Goal: Communication & Community: Answer question/provide support

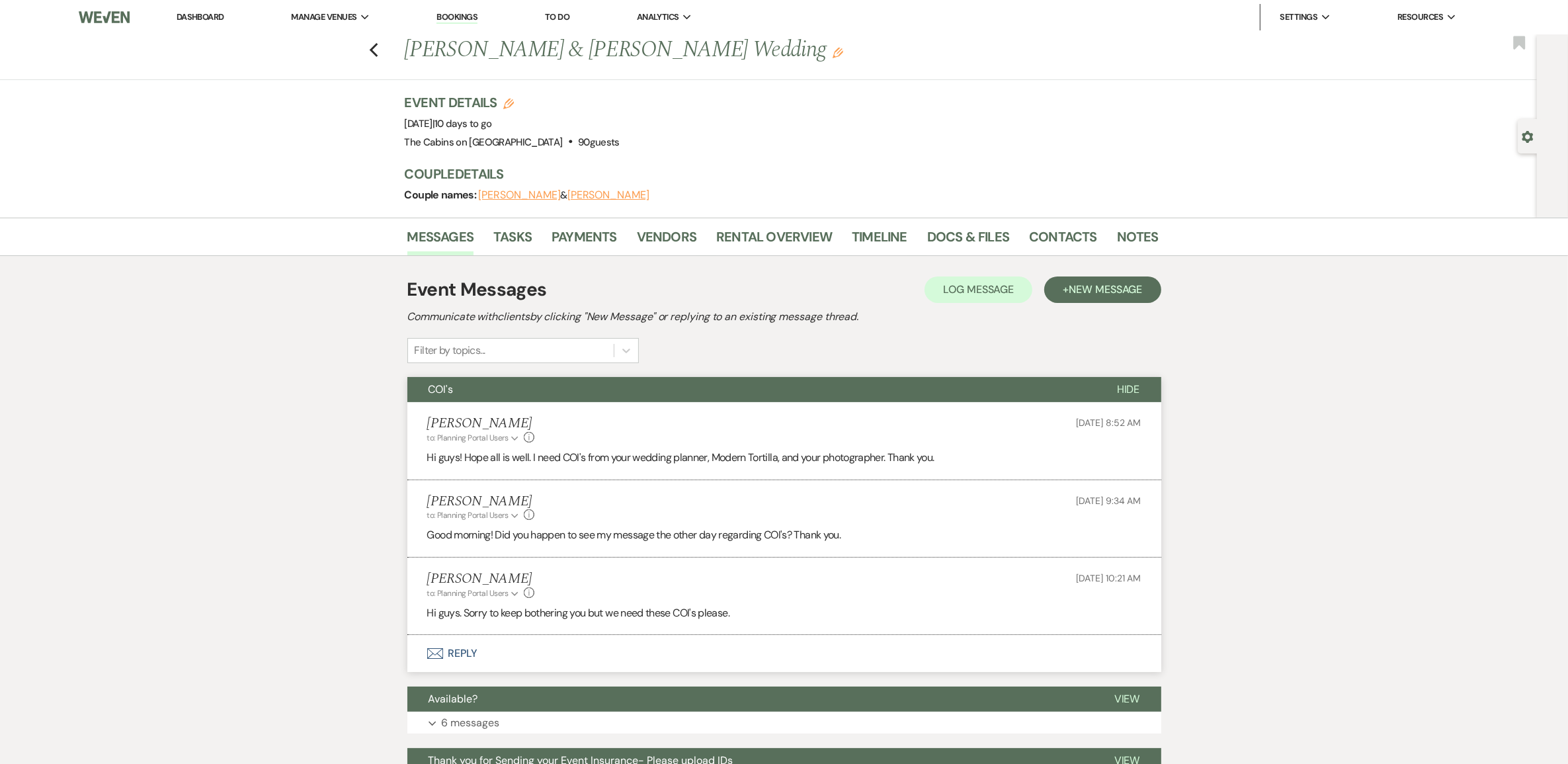
click at [549, 201] on button "[PERSON_NAME]" at bounding box center [519, 195] width 82 height 11
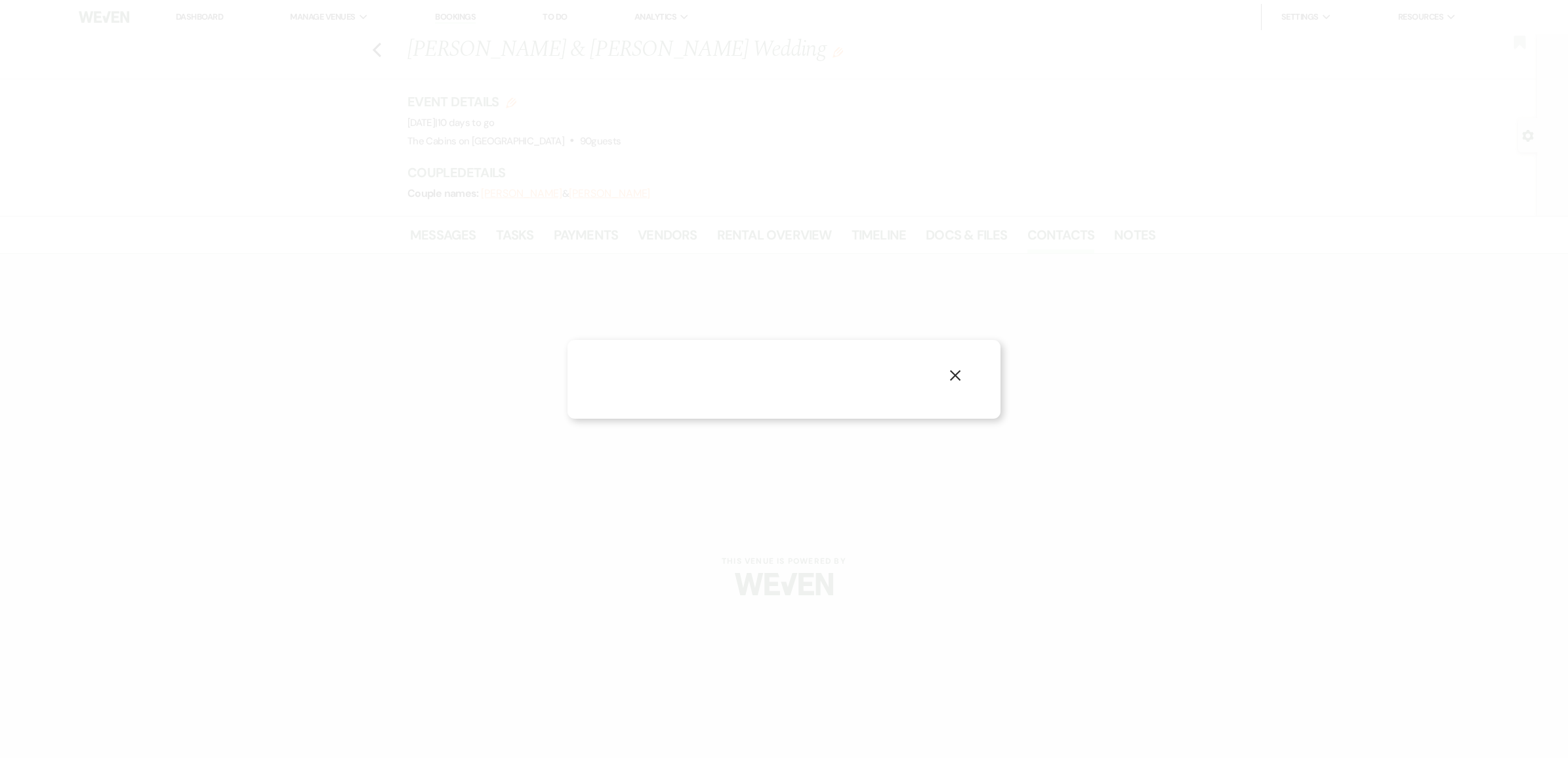
select select "1"
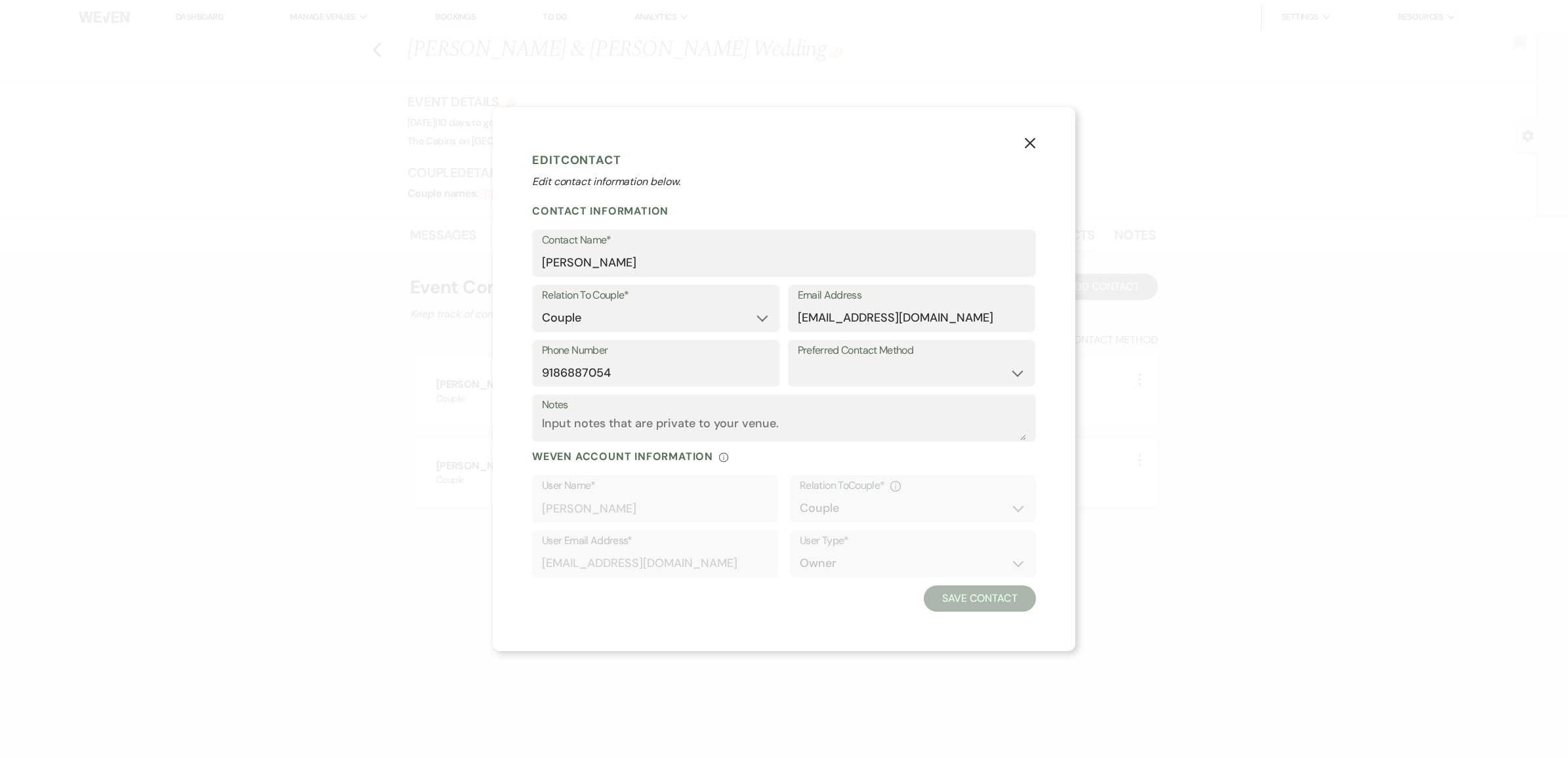
click at [1035, 137] on use "button" at bounding box center [1030, 142] width 11 height 11
select select "1"
click at [1035, 137] on use "button" at bounding box center [1030, 142] width 11 height 11
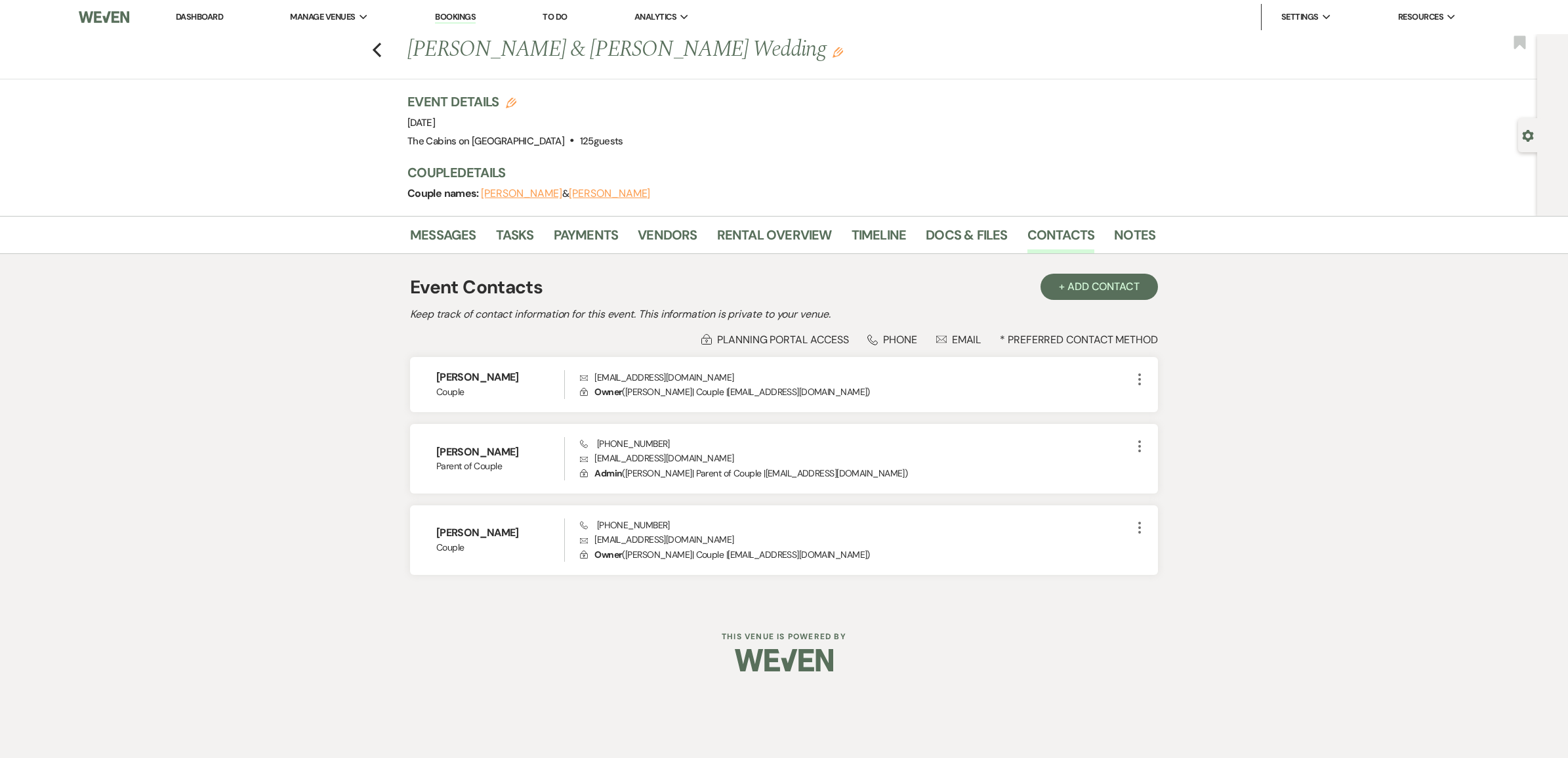
click at [215, 17] on link "Dashboard" at bounding box center [199, 17] width 47 height 12
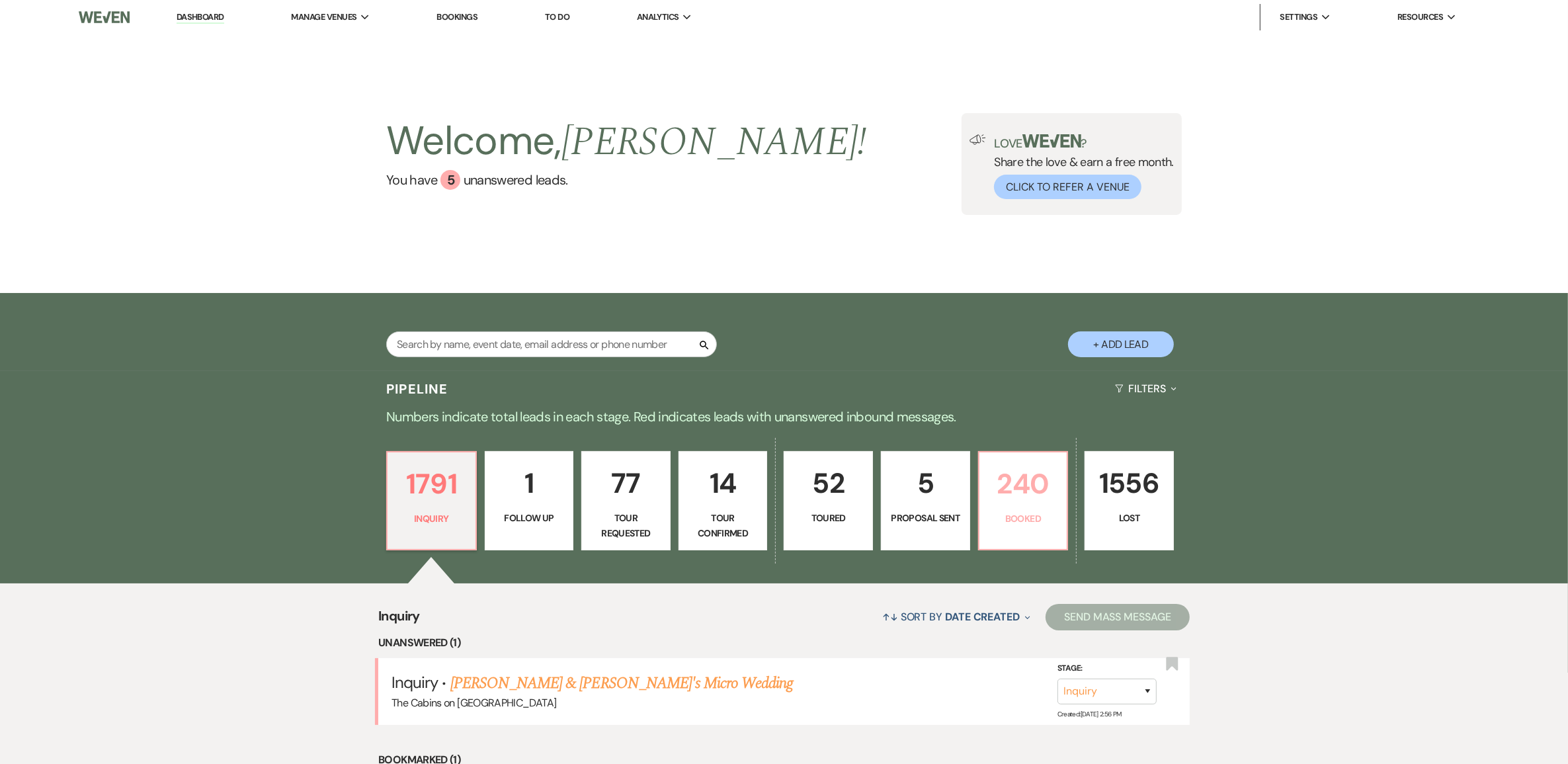
click at [1014, 506] on p "240" at bounding box center [1023, 484] width 72 height 44
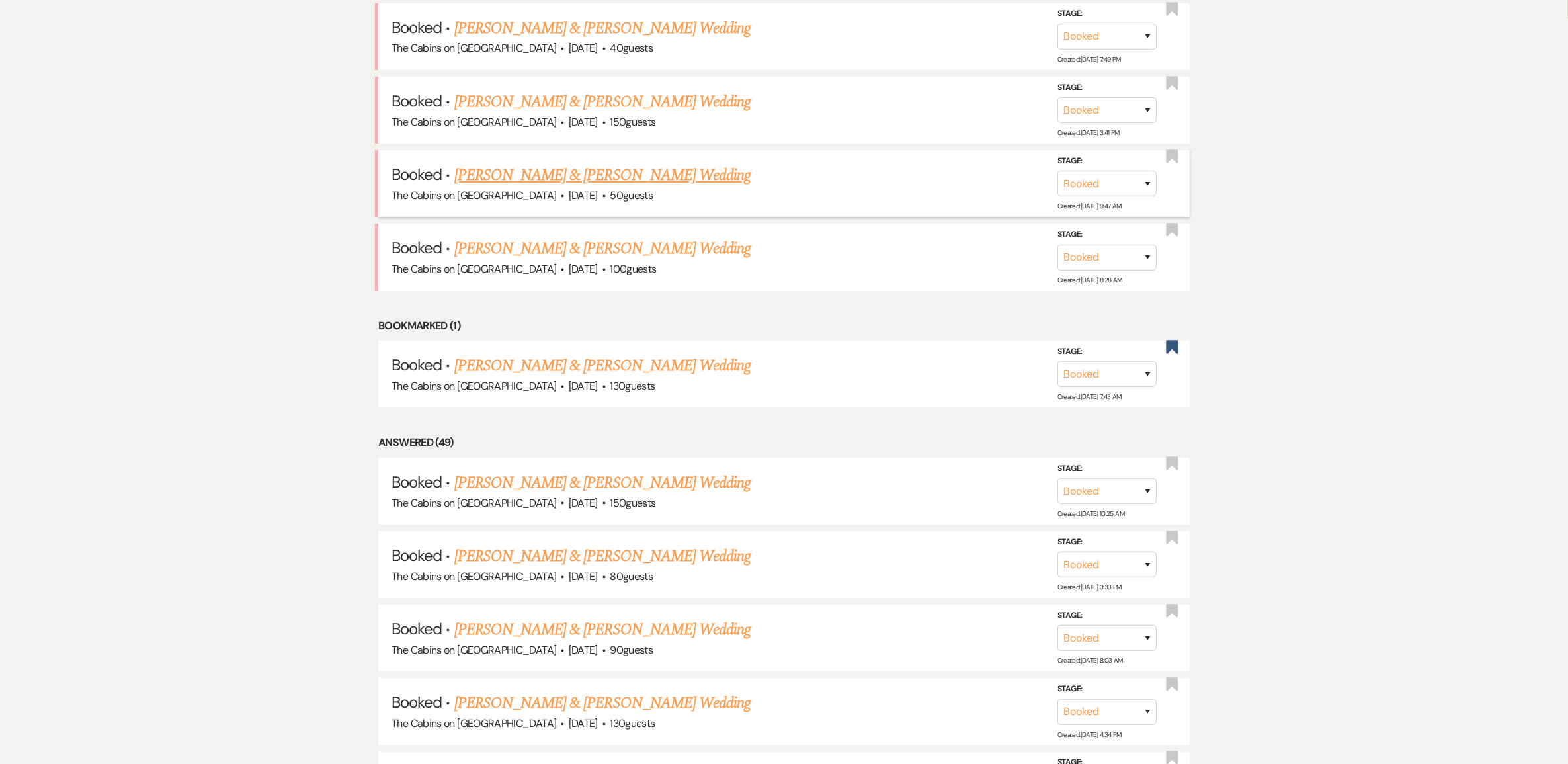
scroll to position [662, 0]
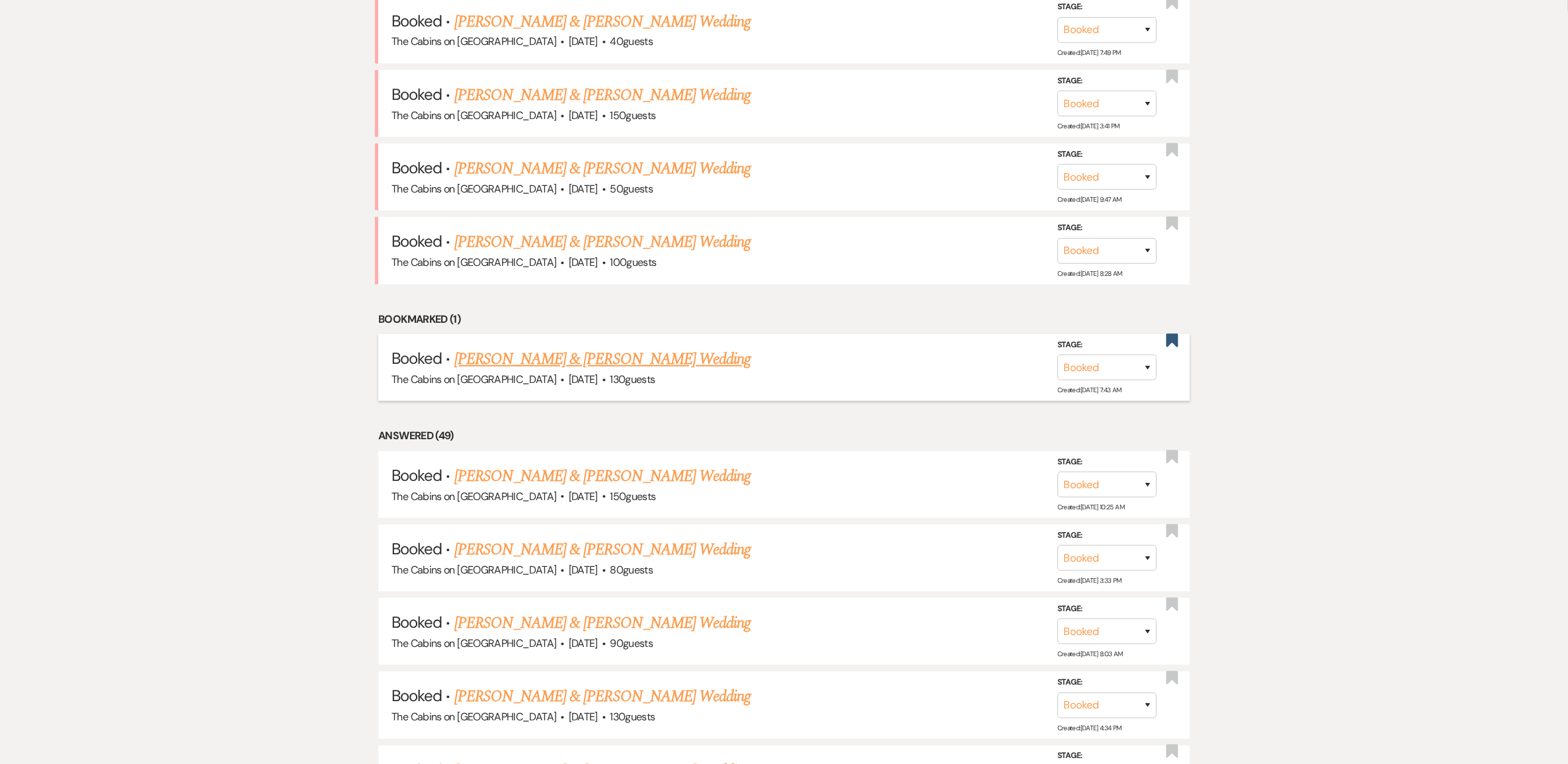
click at [638, 371] on link "[PERSON_NAME] & [PERSON_NAME] Wedding" at bounding box center [603, 359] width 296 height 24
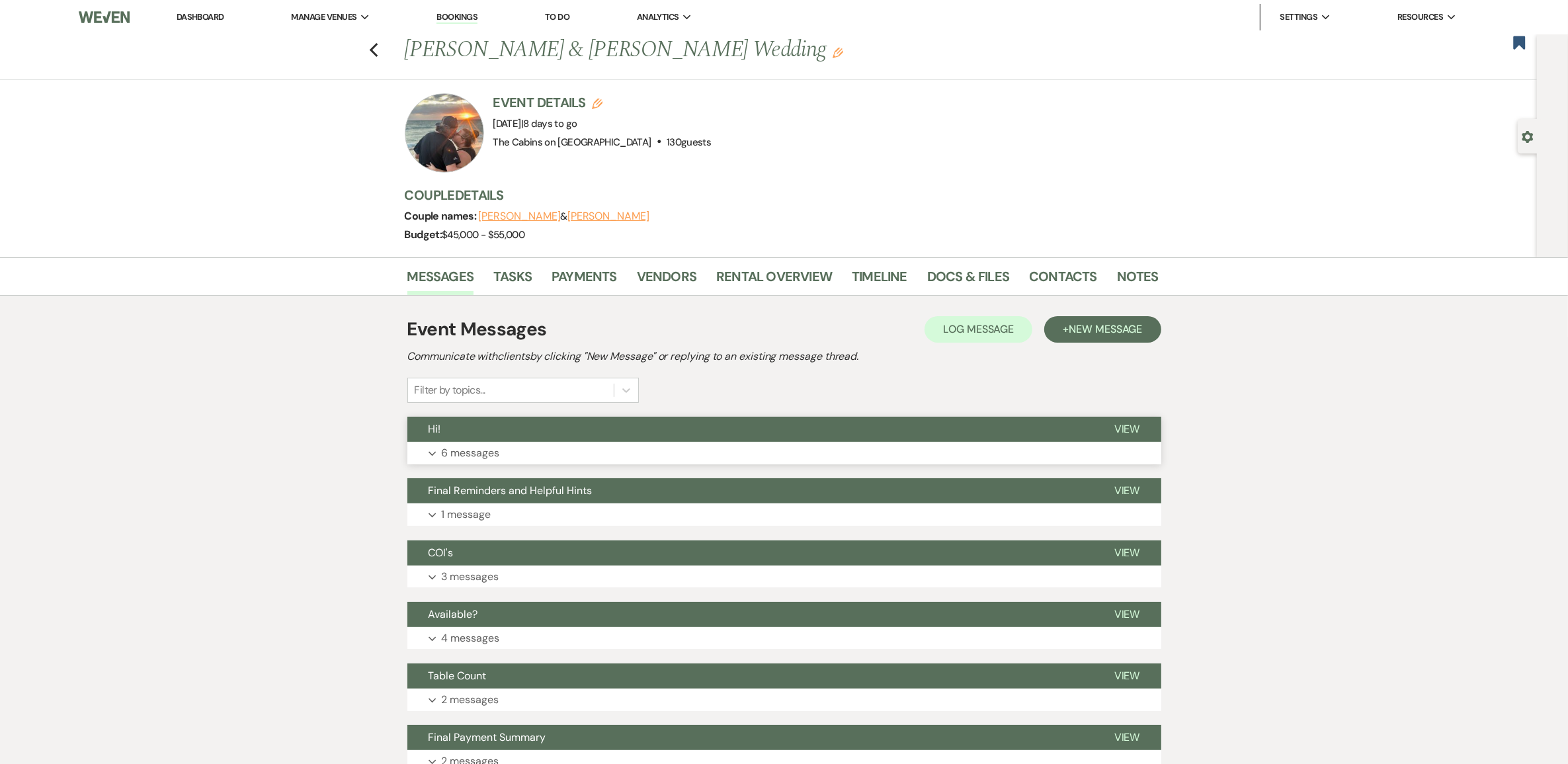
click at [487, 462] on p "6 messages" at bounding box center [471, 453] width 58 height 17
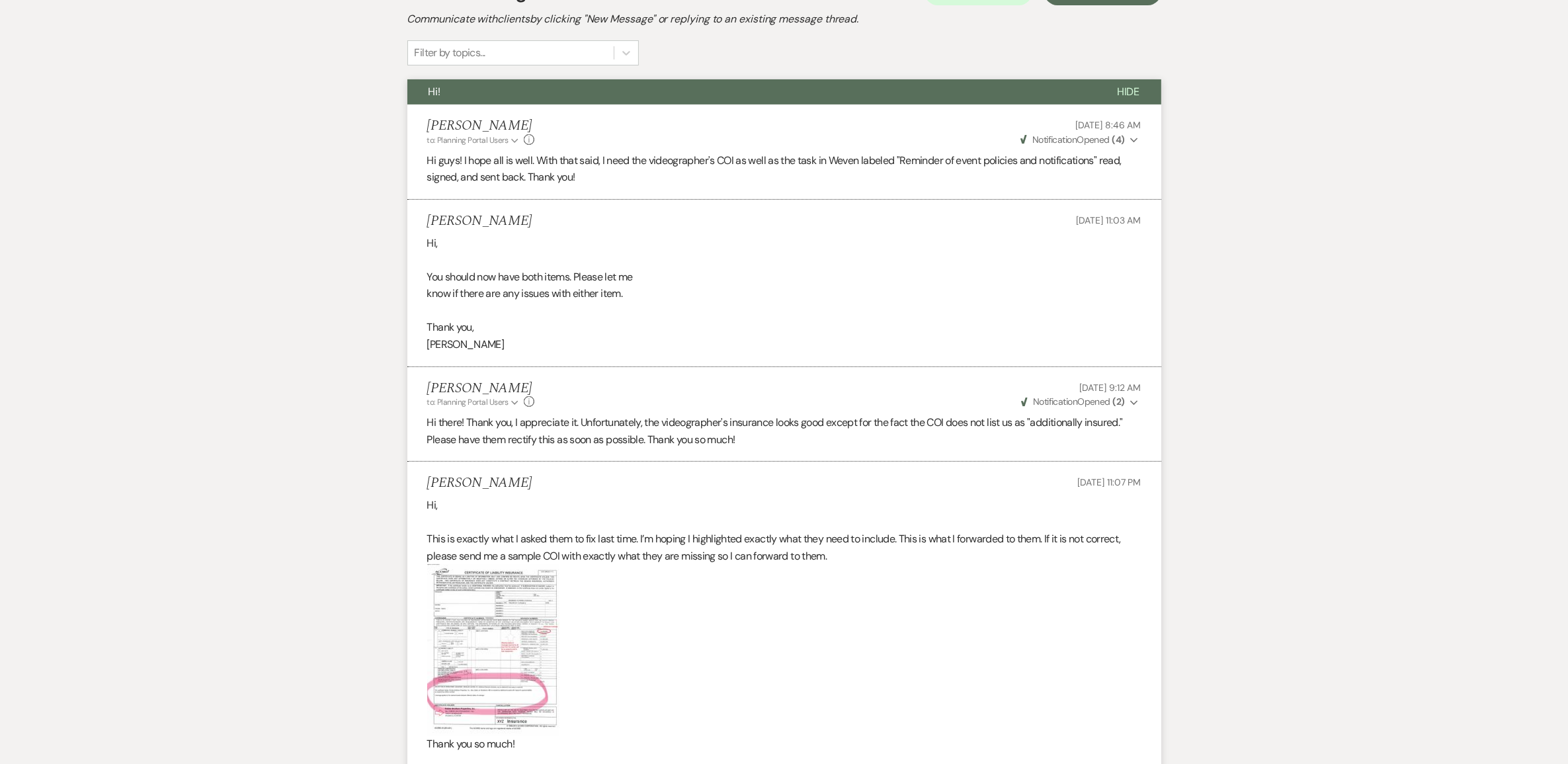
scroll to position [248, 0]
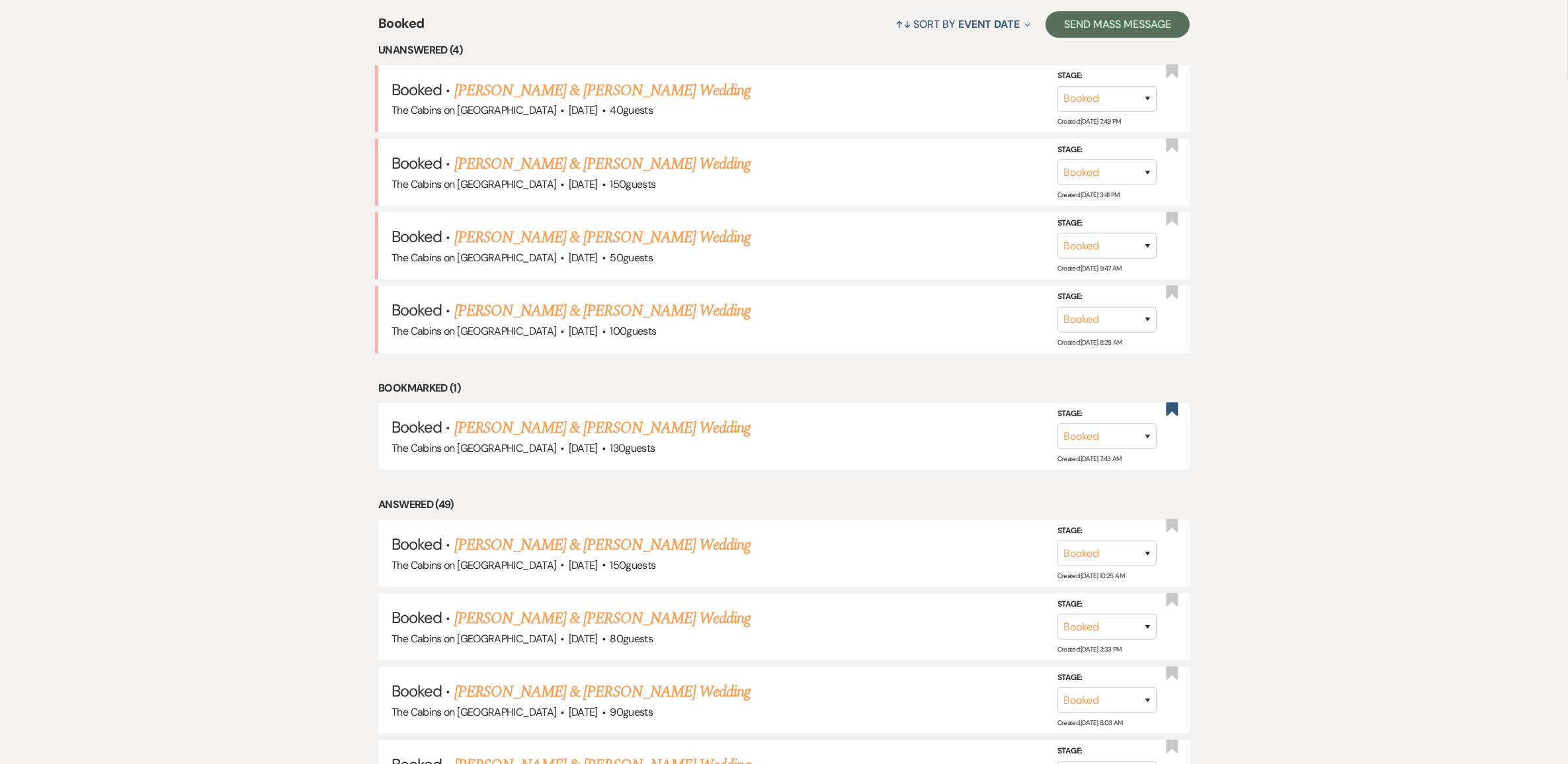
scroll to position [578, 0]
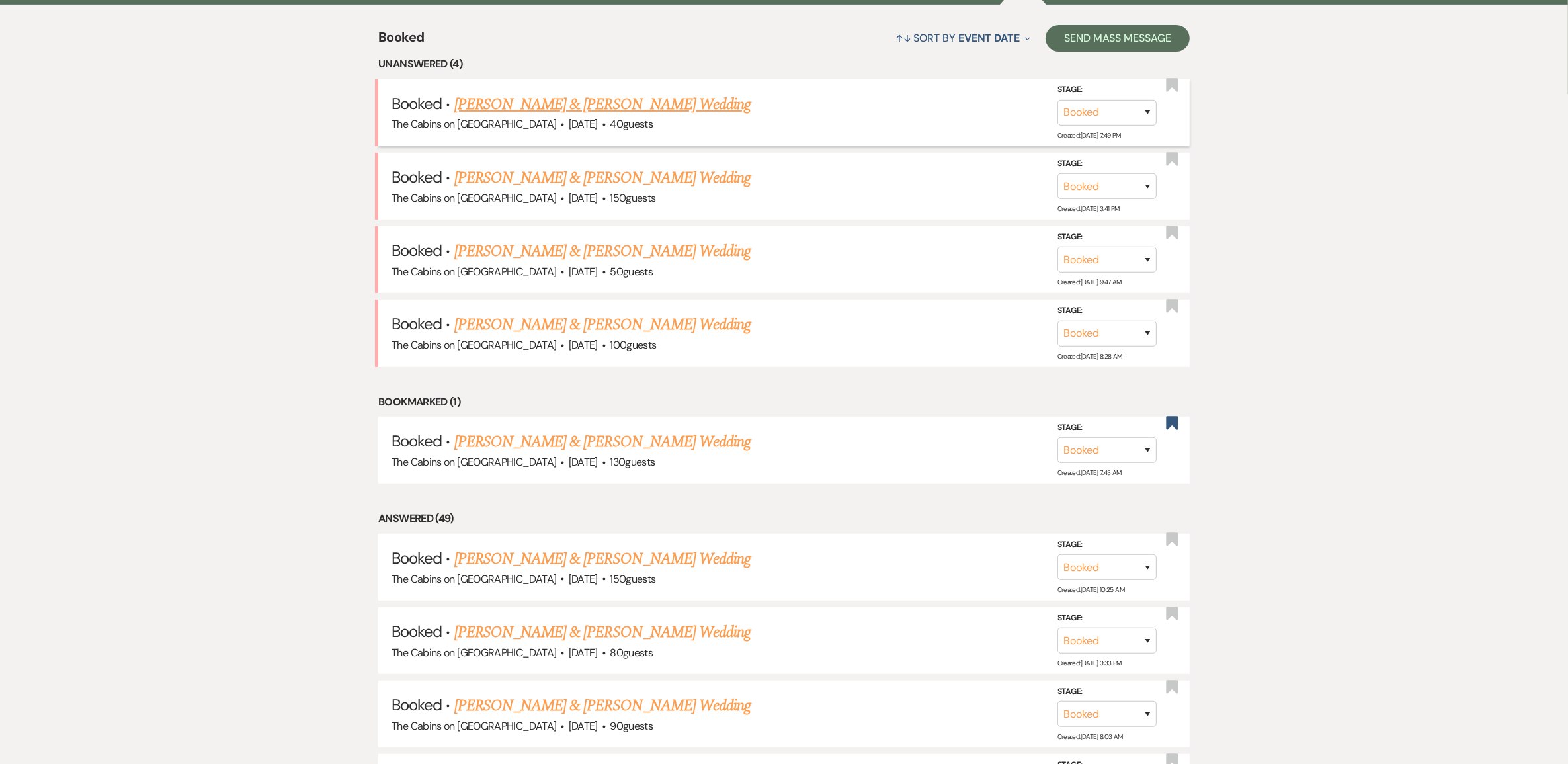
click at [562, 117] on link "Michael Steinberg & Sarah Kunz's Wedding" at bounding box center [603, 104] width 296 height 24
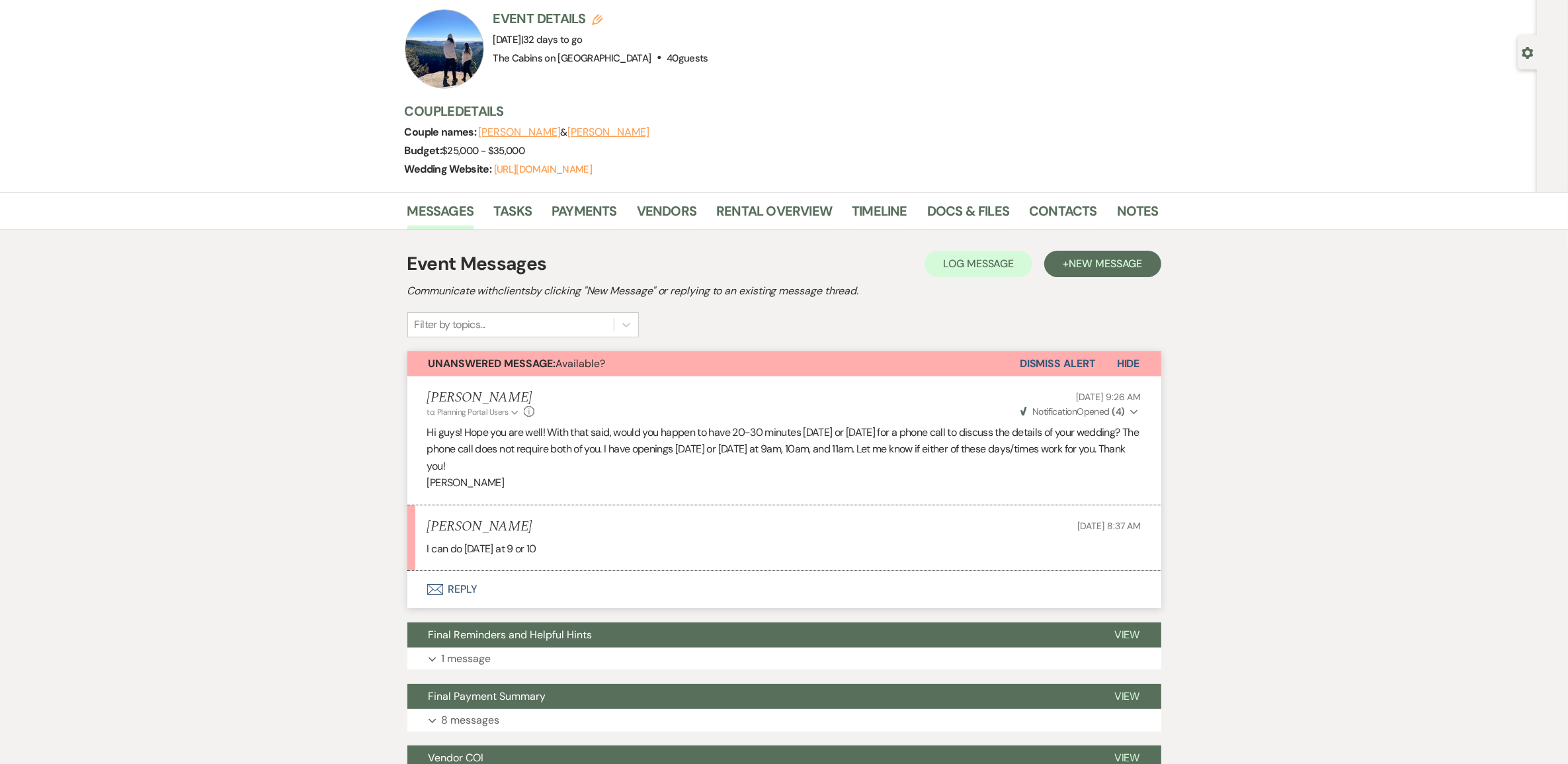
scroll to position [82, 0]
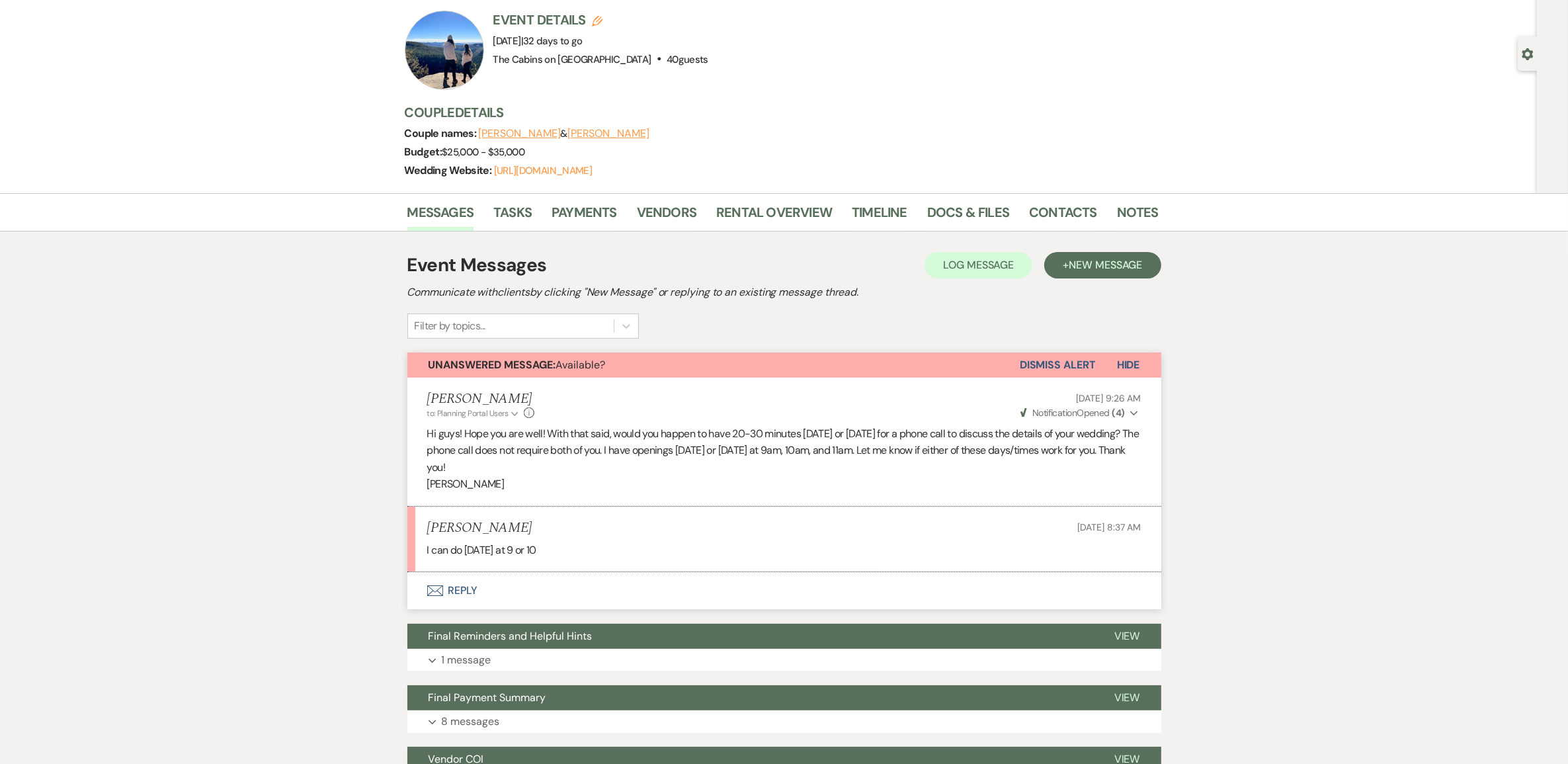
click at [1022, 378] on button "Dismiss Alert" at bounding box center [1057, 365] width 76 height 25
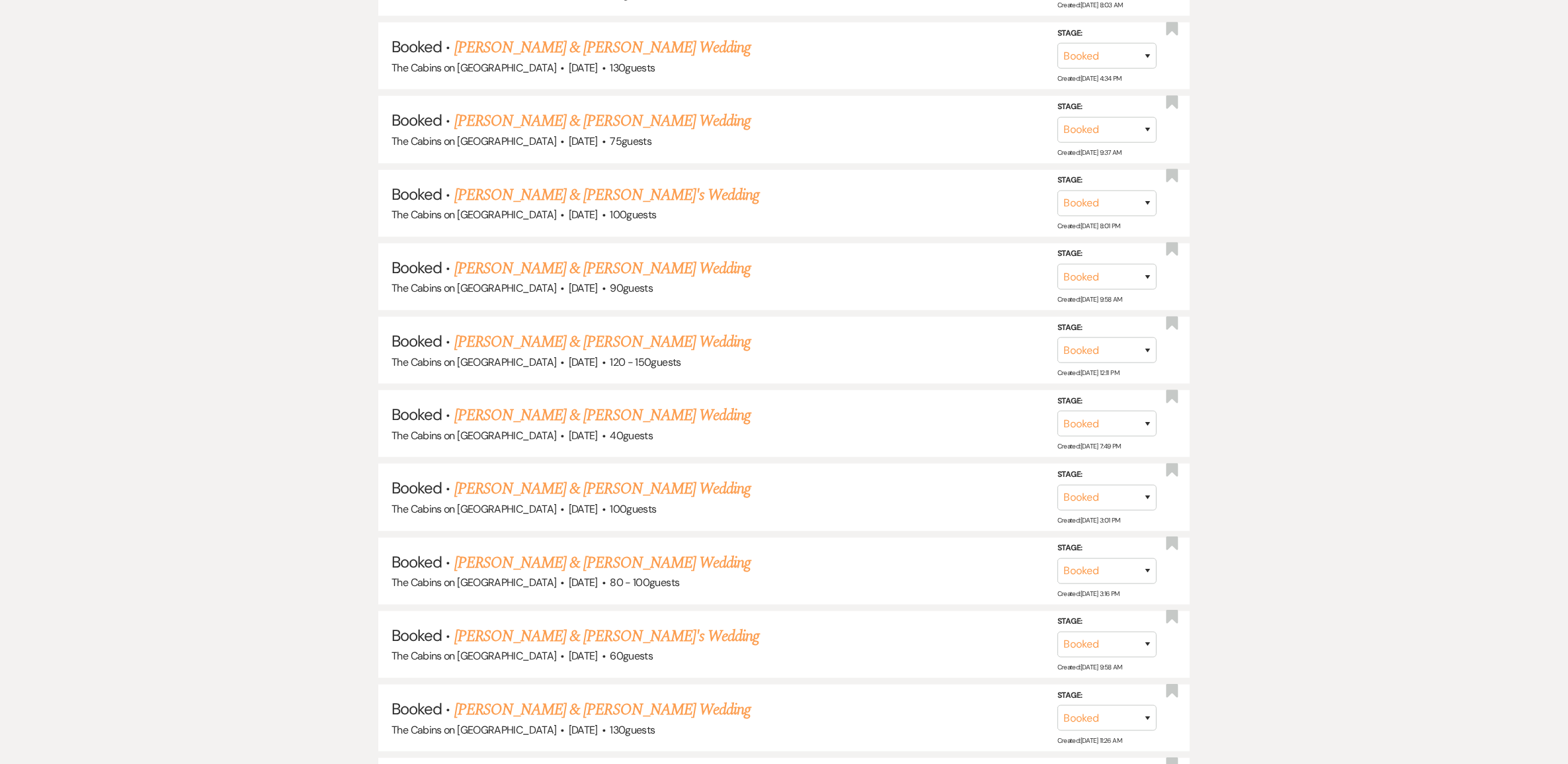
scroll to position [1240, 0]
click at [555, 498] on link "JT Healy & Savannah Lemond's Wedding" at bounding box center [603, 485] width 296 height 24
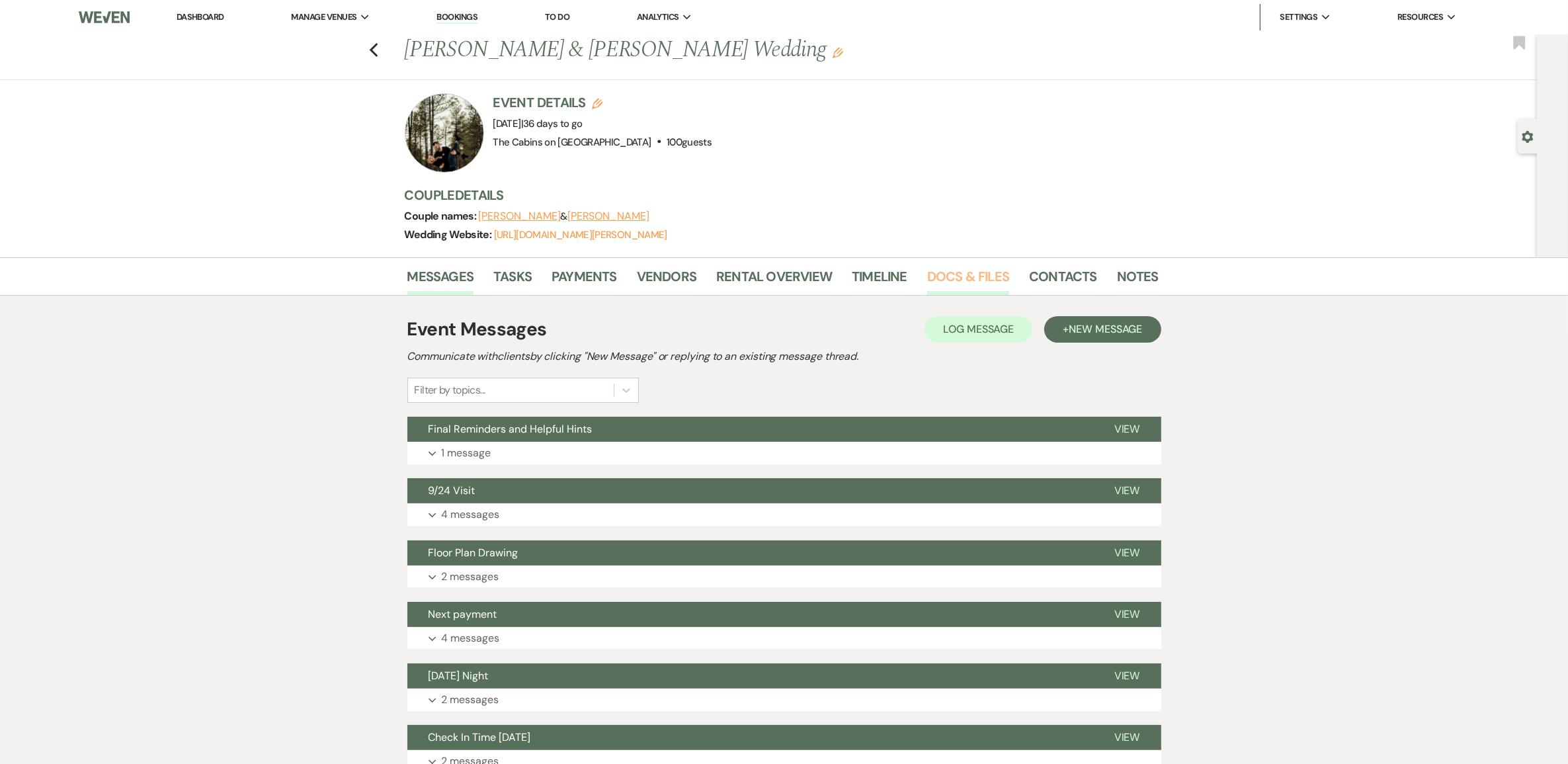
click at [954, 295] on link "Docs & Files" at bounding box center [968, 280] width 82 height 29
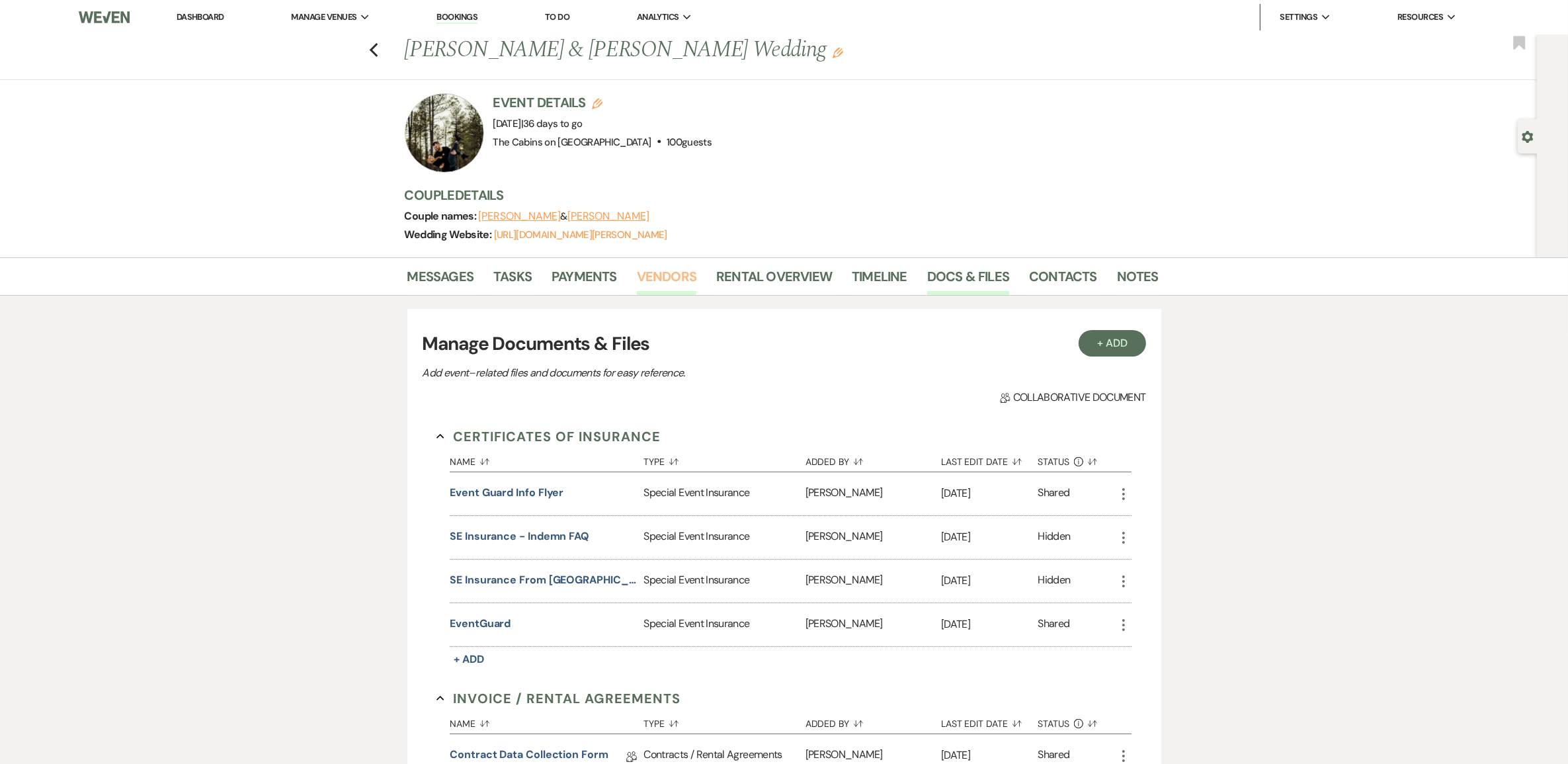
click at [668, 288] on link "Vendors" at bounding box center [667, 280] width 60 height 29
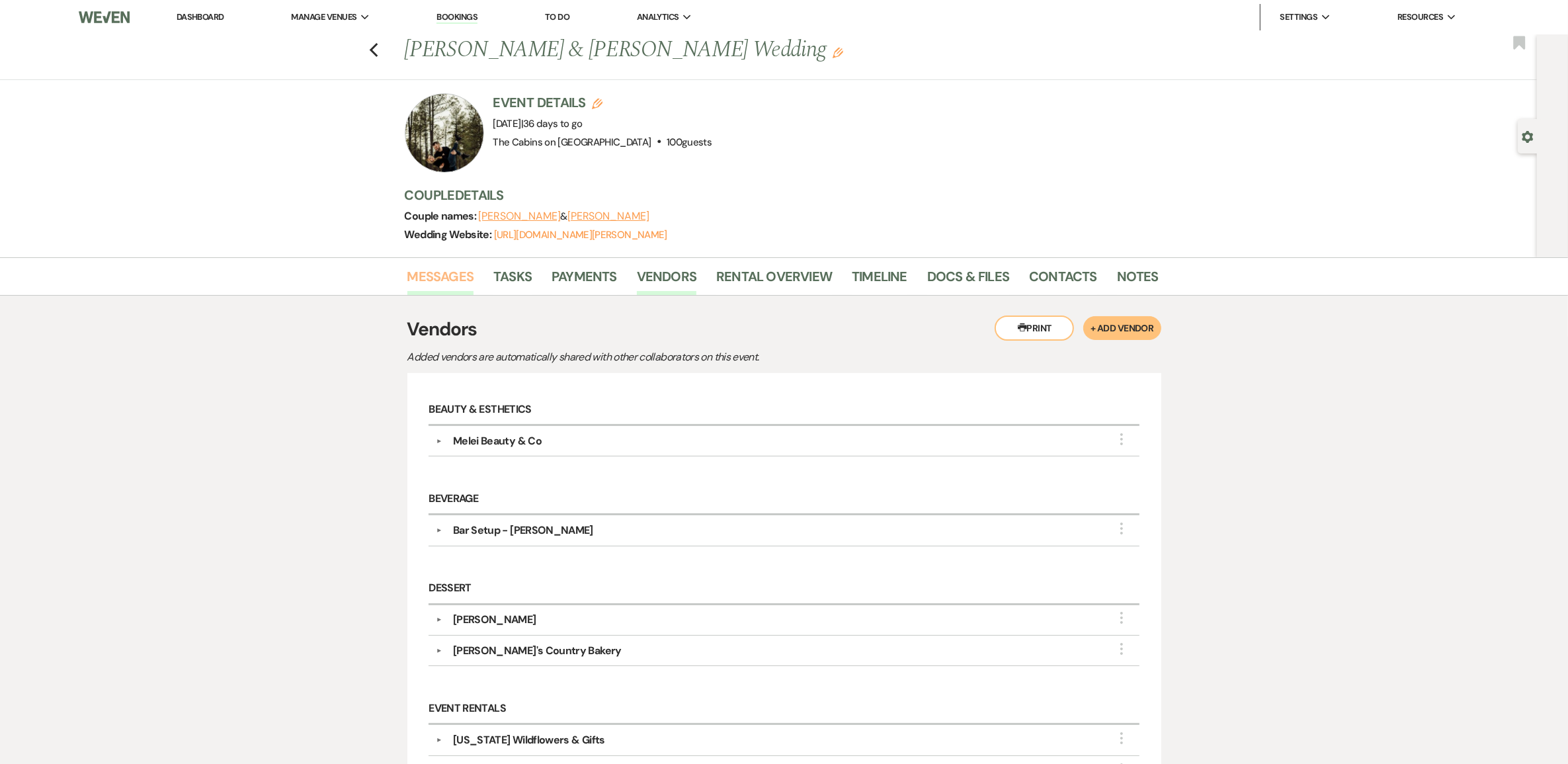
click at [435, 285] on link "Messages" at bounding box center [440, 280] width 67 height 29
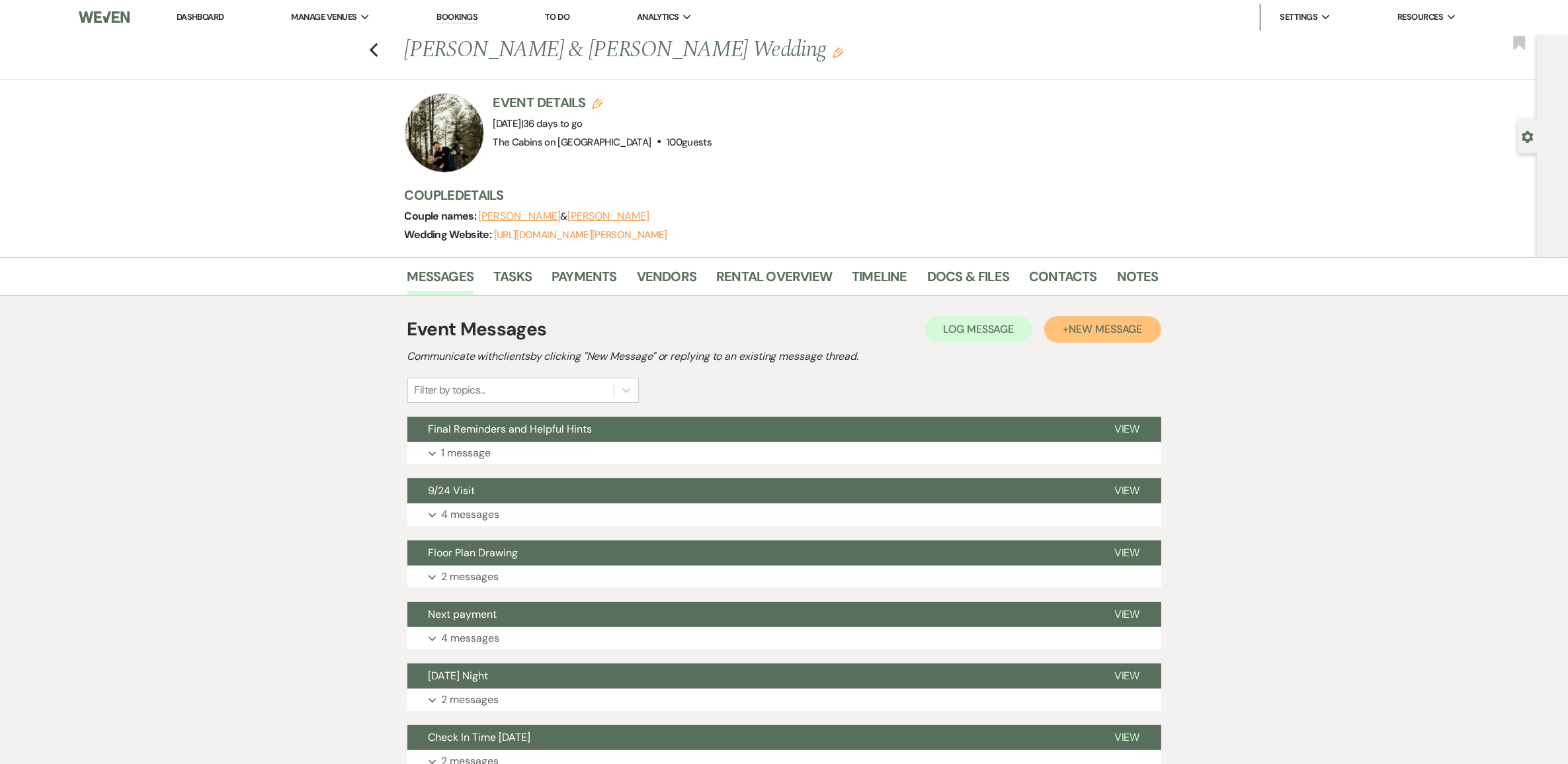
click at [1069, 336] on span "New Message" at bounding box center [1105, 329] width 73 height 14
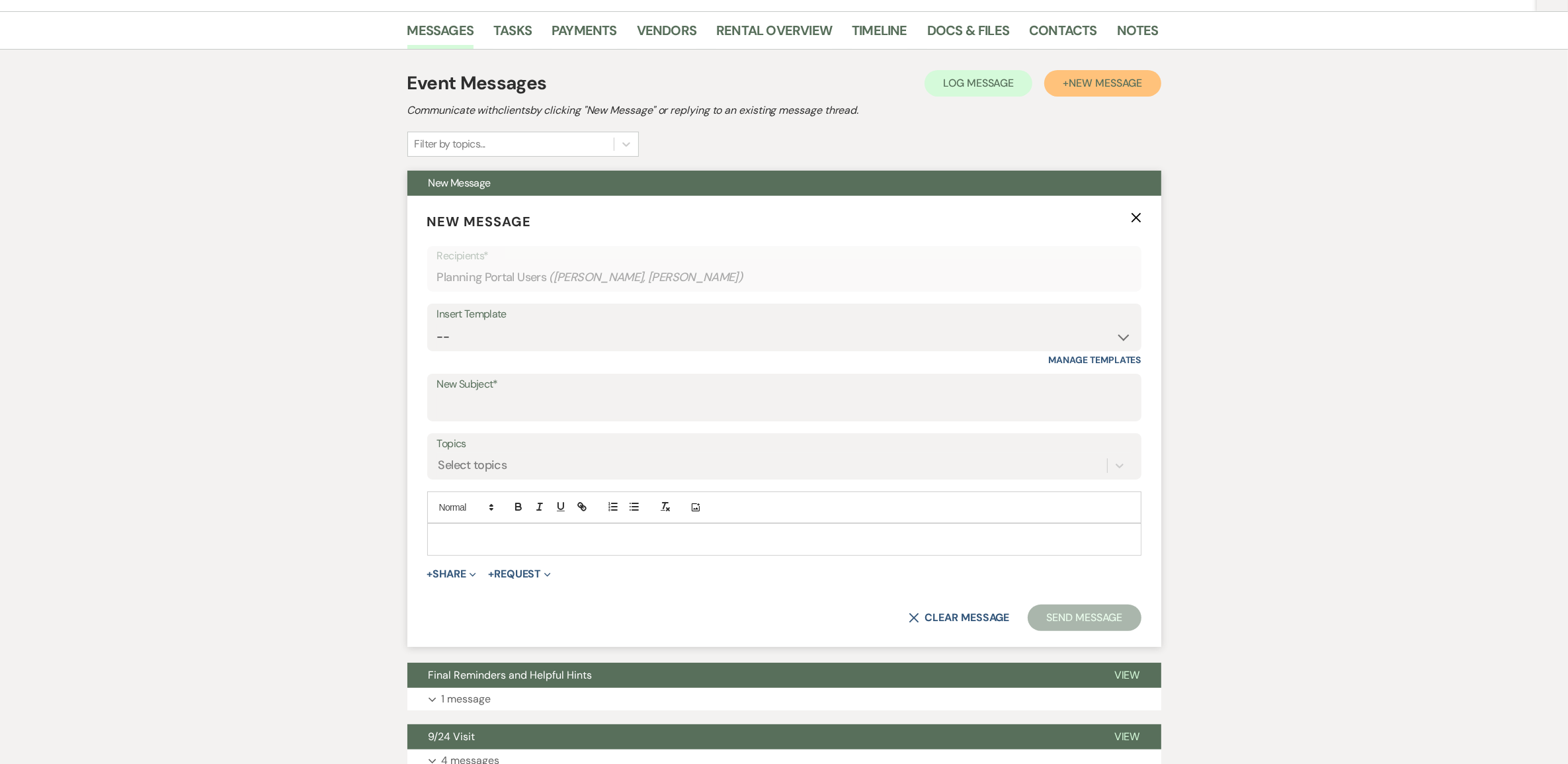
scroll to position [248, 0]
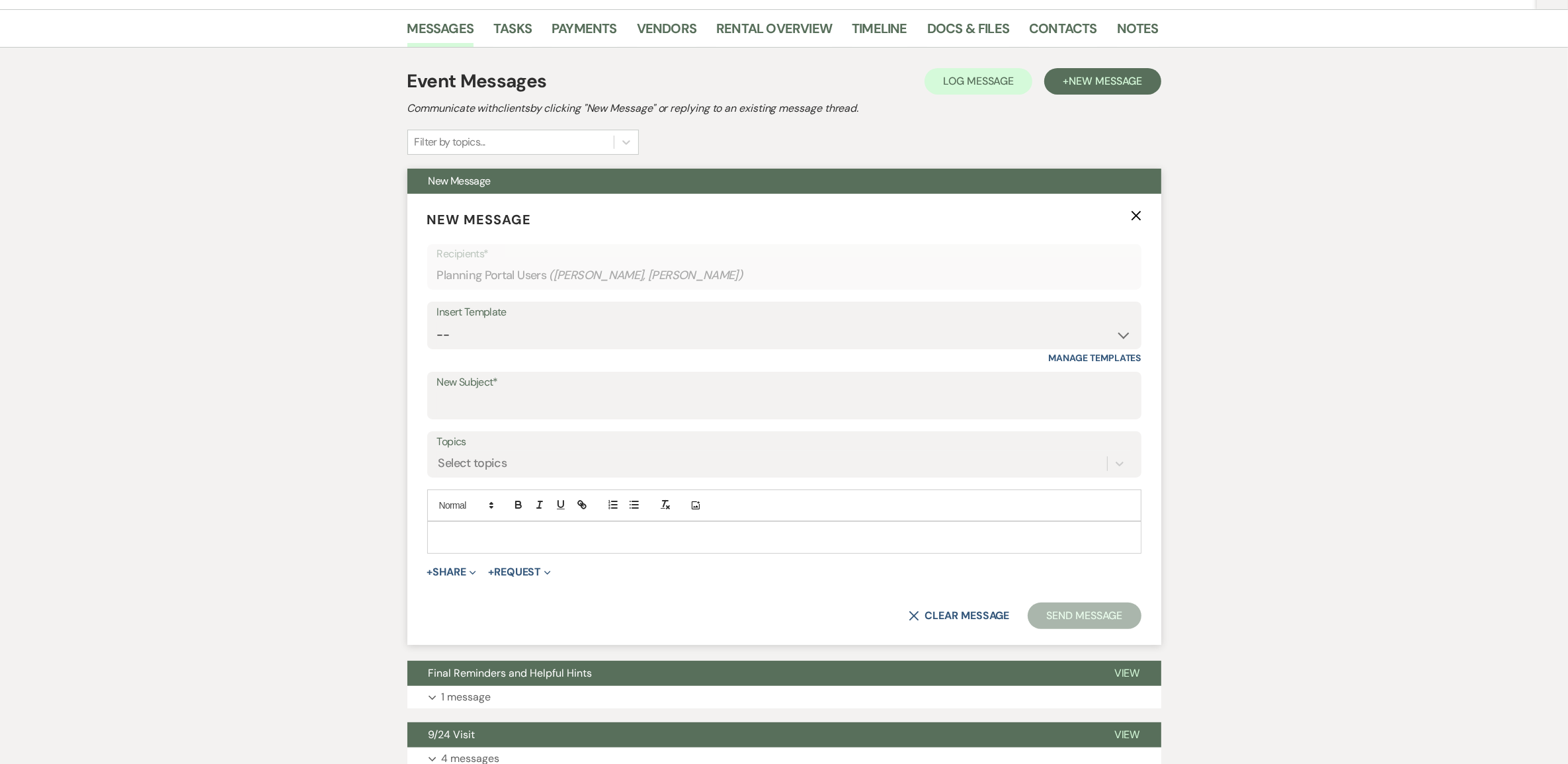
click at [554, 544] on p at bounding box center [784, 536] width 693 height 14
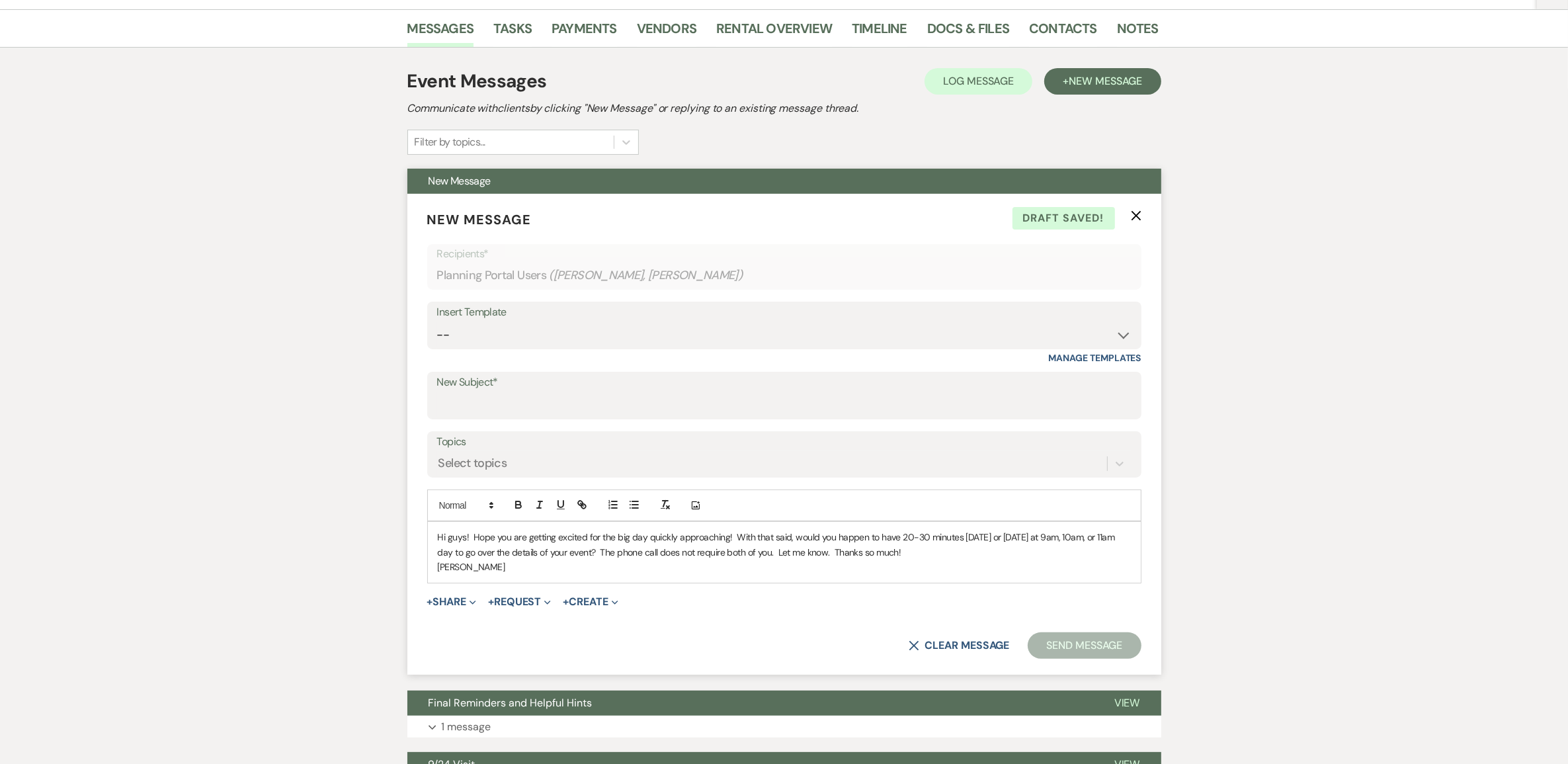
click at [458, 559] on p "Hi guys! Hope you are getting excited for the big day quickly approaching! With…" at bounding box center [784, 544] width 693 height 30
click at [510, 348] on select "-- Initial Inquiry Response Tour Request Response Follow Up Copy of Initial Inq…" at bounding box center [784, 335] width 694 height 26
click at [509, 392] on label "New Subject*" at bounding box center [784, 382] width 694 height 19
click at [509, 418] on input "New Subject*" at bounding box center [784, 404] width 694 height 26
click at [509, 392] on label "New Subject*" at bounding box center [784, 382] width 694 height 19
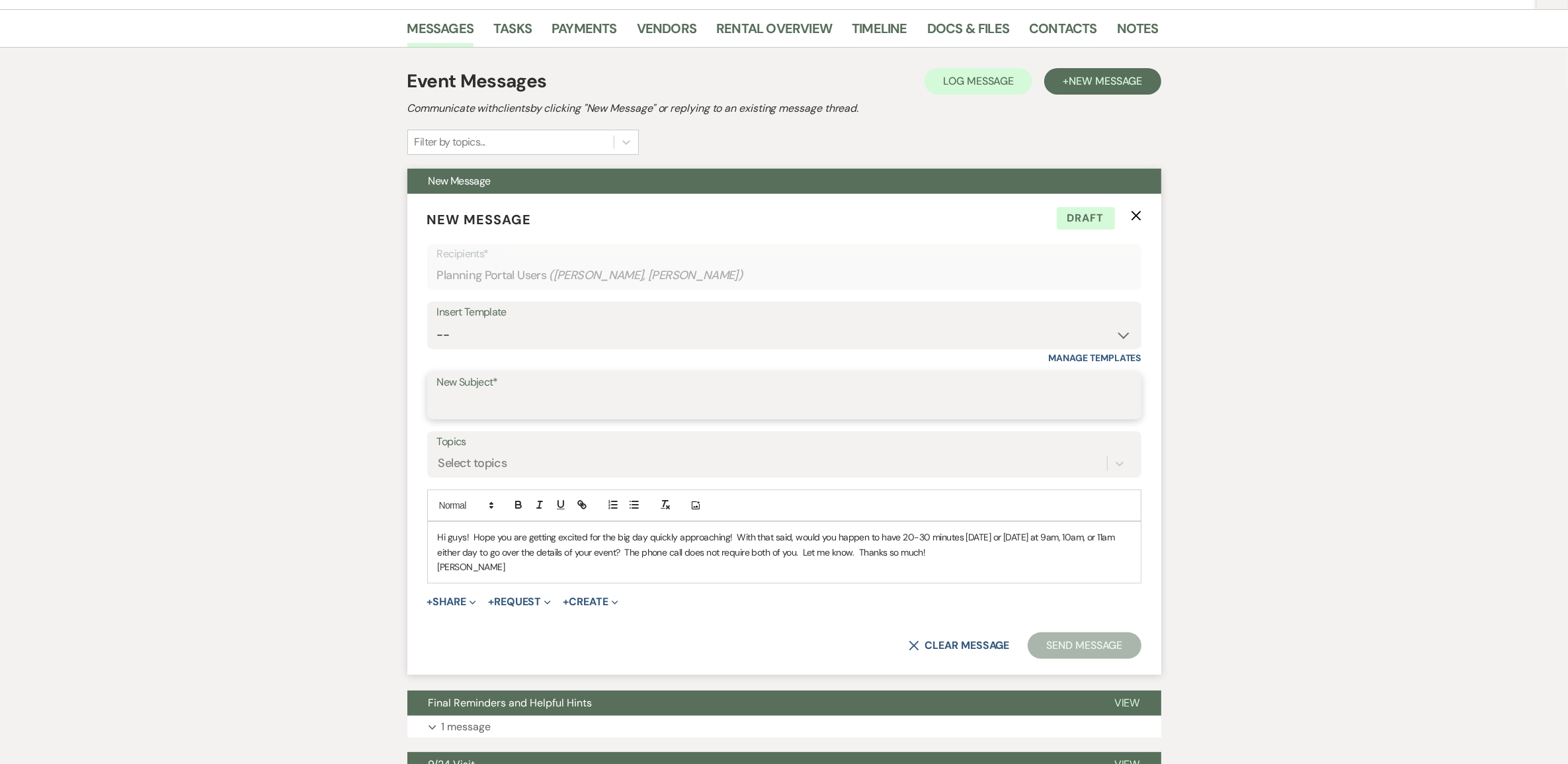
click at [509, 418] on input "New Subject*" at bounding box center [784, 404] width 694 height 26
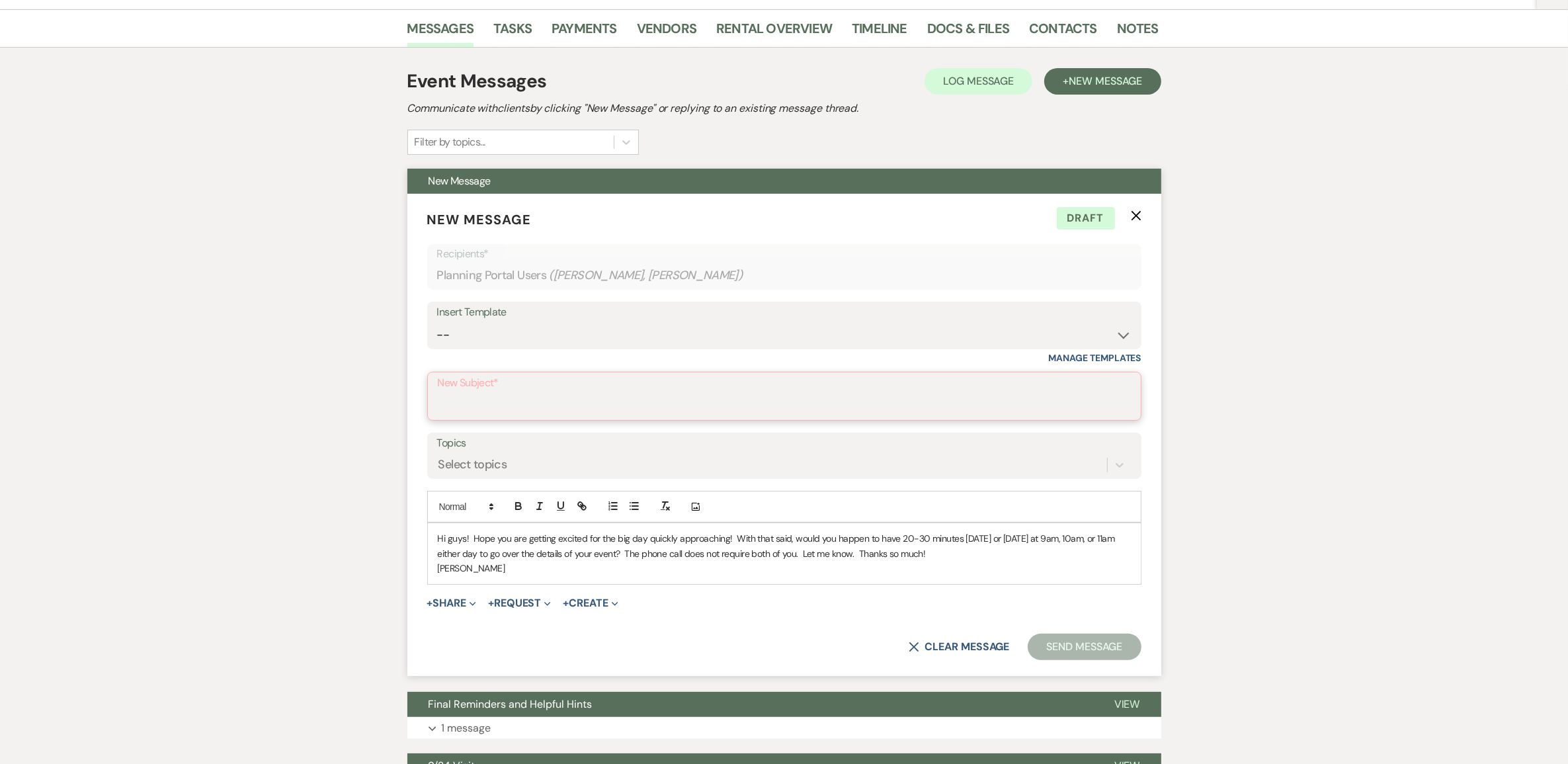
click at [498, 419] on input "New Subject*" at bounding box center [784, 405] width 693 height 26
type input "Available?"
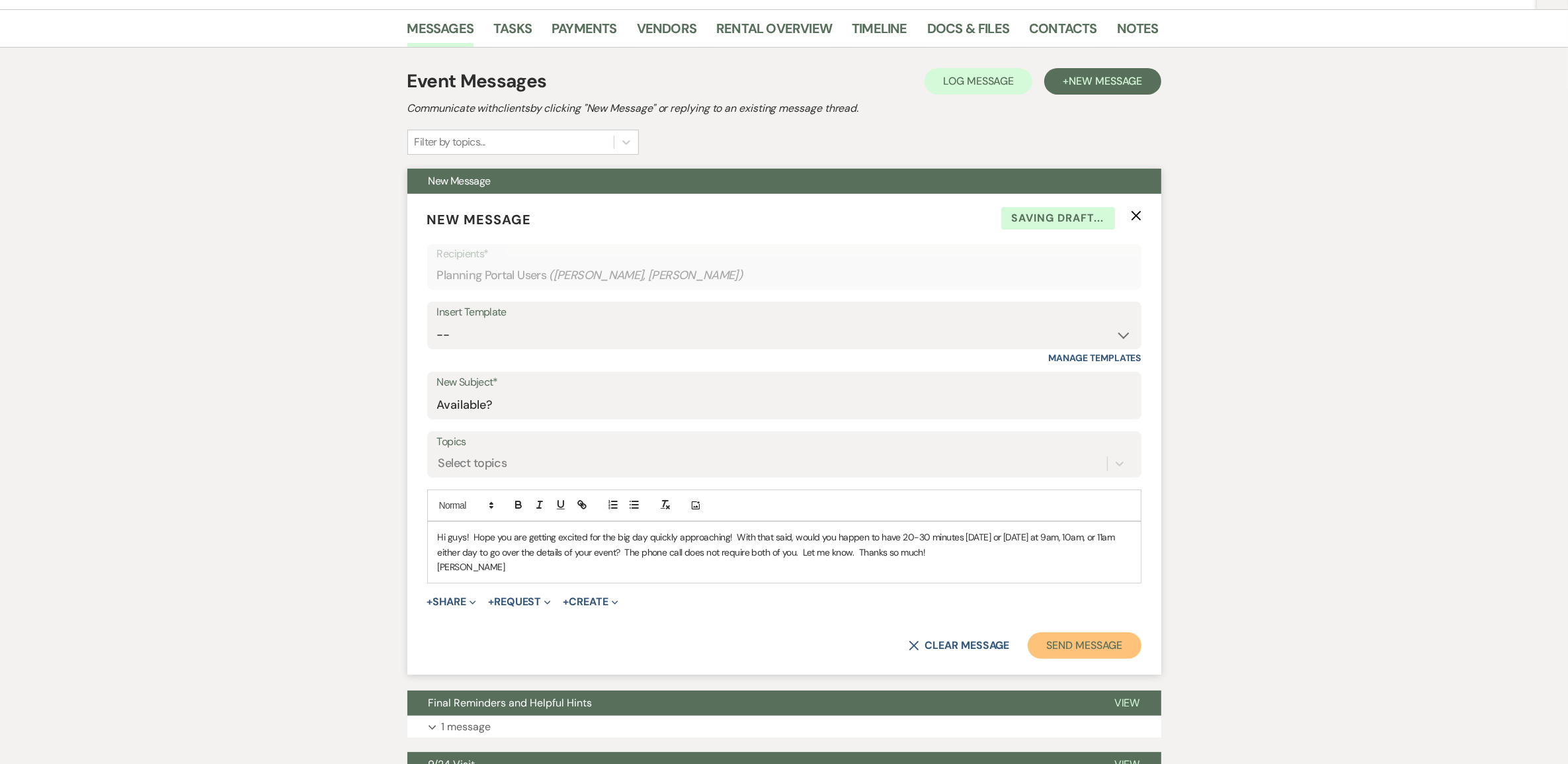
click at [1048, 658] on button "Send Message" at bounding box center [1084, 646] width 113 height 27
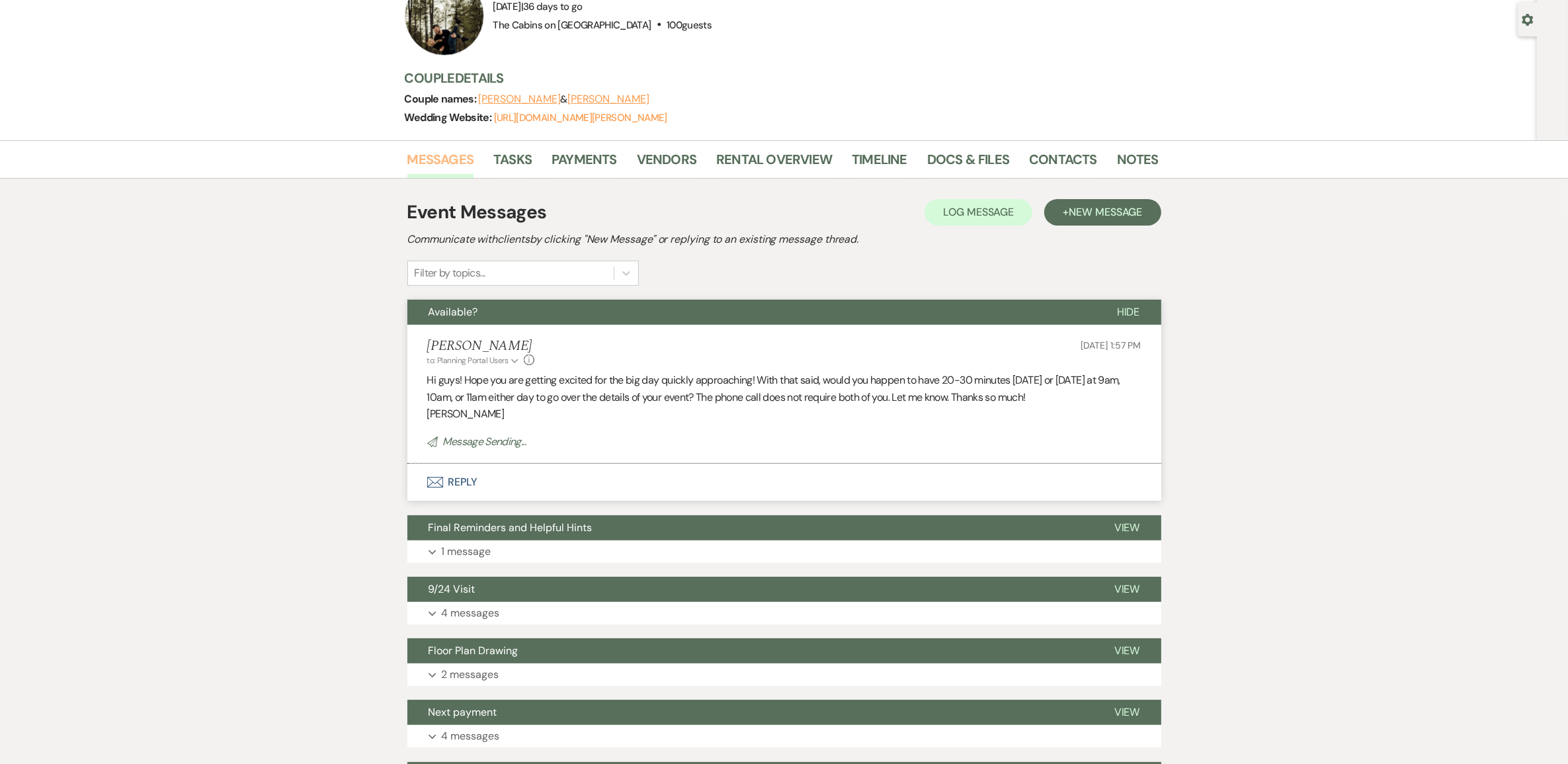
scroll to position [0, 0]
